Goal: Go to known website: Go to known website

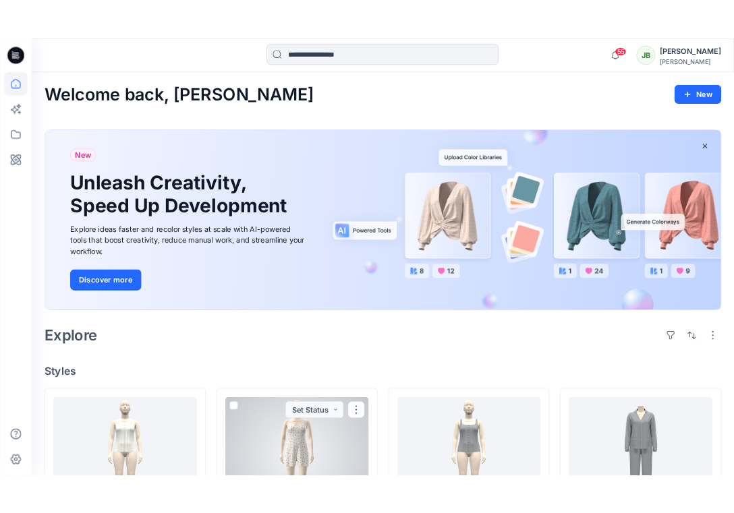
scroll to position [313, 0]
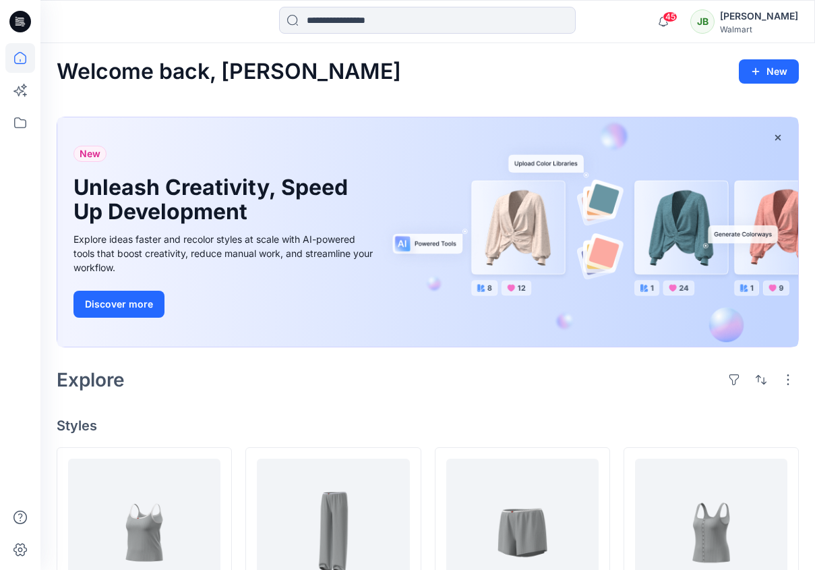
scroll to position [95, 0]
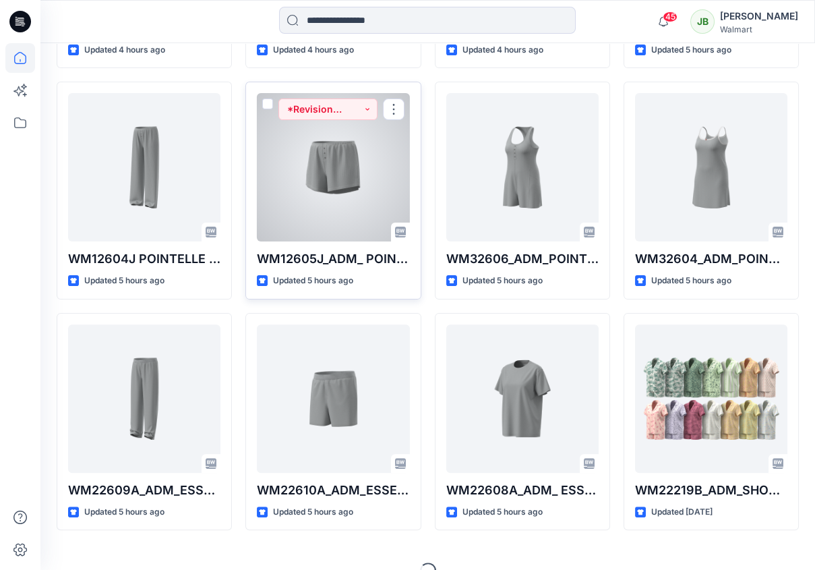
scroll to position [601, 0]
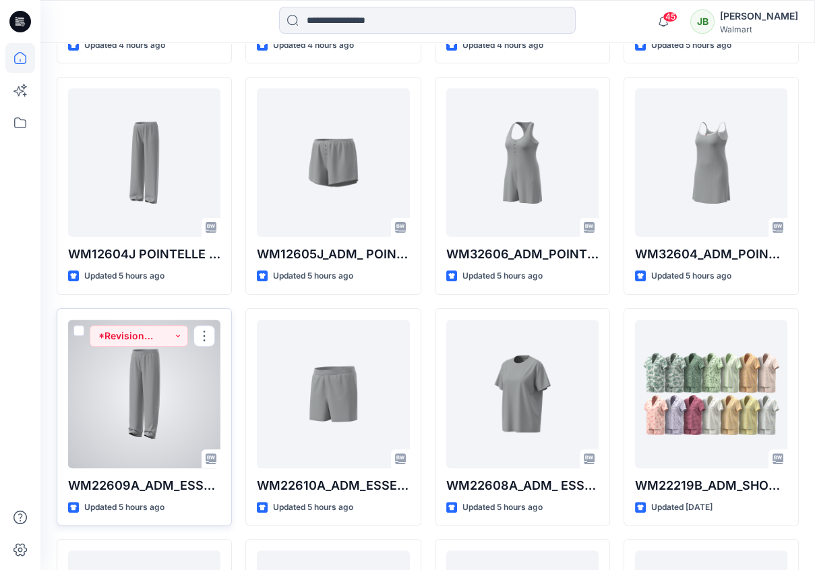
click at [204, 389] on div at bounding box center [144, 394] width 152 height 148
